Goal: Information Seeking & Learning: Learn about a topic

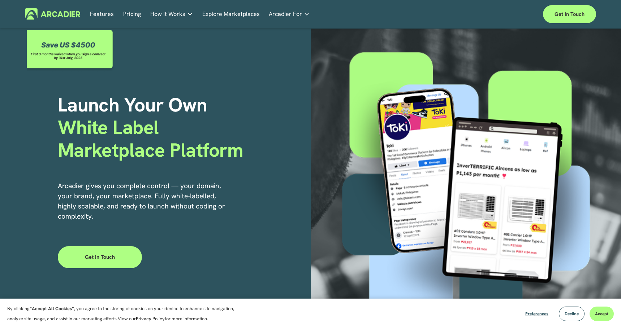
click at [130, 13] on link "Pricing" at bounding box center [132, 13] width 18 height 11
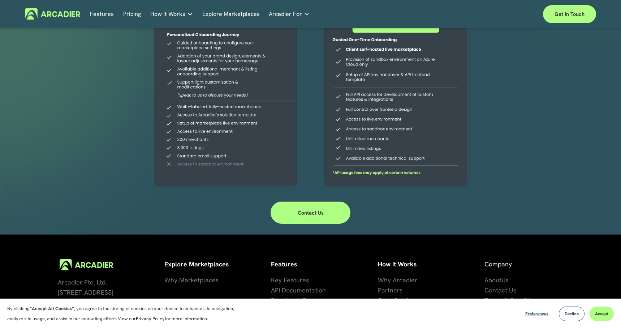
scroll to position [162, 0]
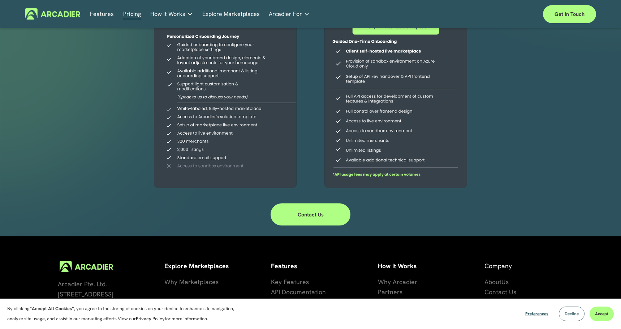
click at [571, 315] on span "Decline" at bounding box center [572, 314] width 14 height 6
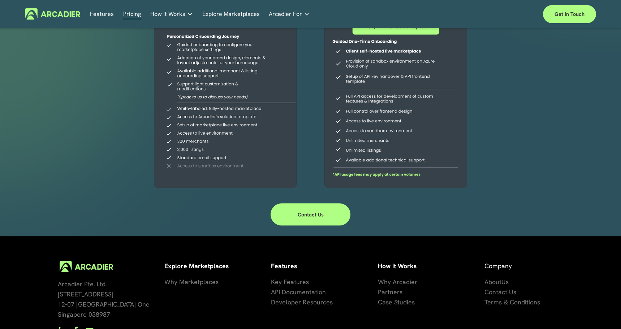
click at [224, 15] on link "Explore Marketplaces" at bounding box center [230, 13] width 57 height 11
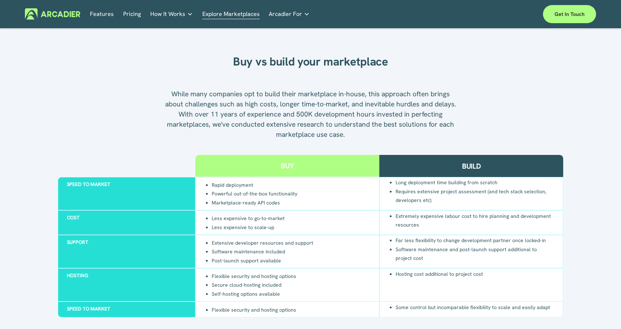
scroll to position [610, 0]
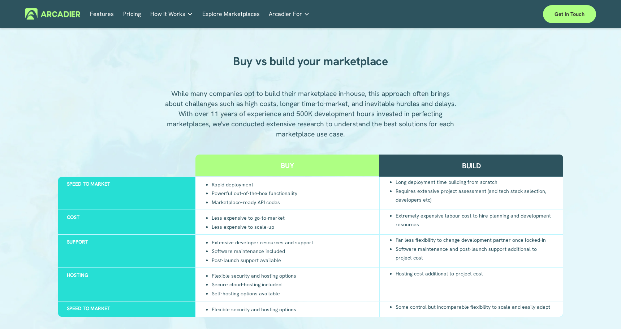
click at [291, 165] on h2 "Buy" at bounding box center [287, 165] width 13 height 9
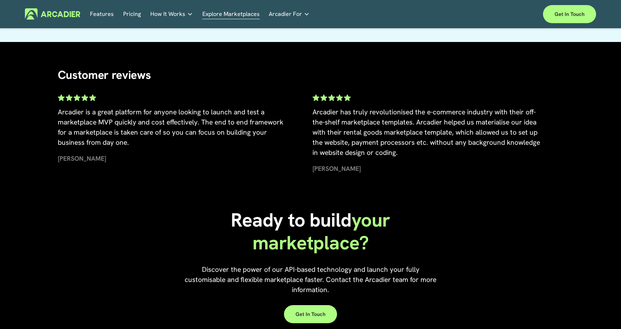
scroll to position [1619, 0]
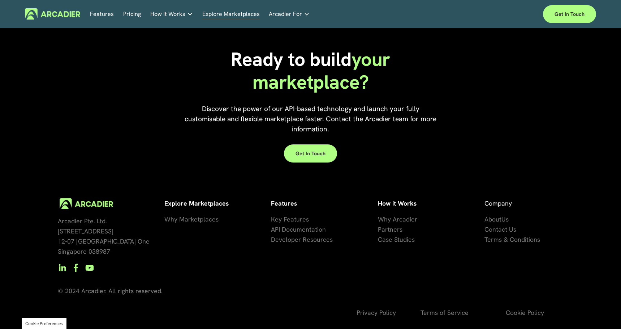
click at [101, 11] on link "Features" at bounding box center [102, 13] width 24 height 11
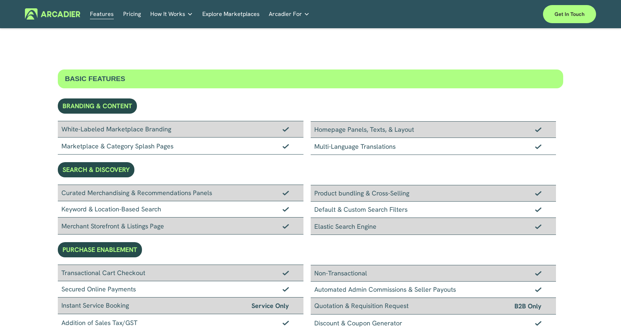
click at [236, 14] on link "Explore Marketplaces" at bounding box center [230, 13] width 57 height 11
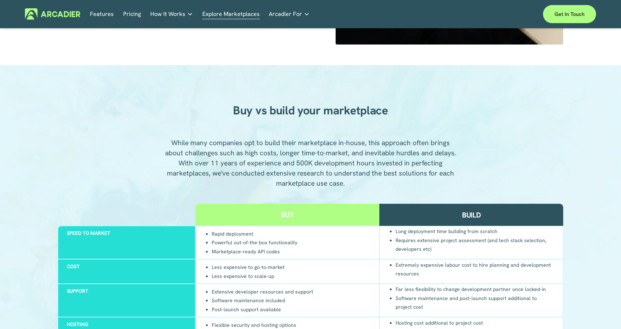
scroll to position [399, 0]
